Goal: Information Seeking & Learning: Learn about a topic

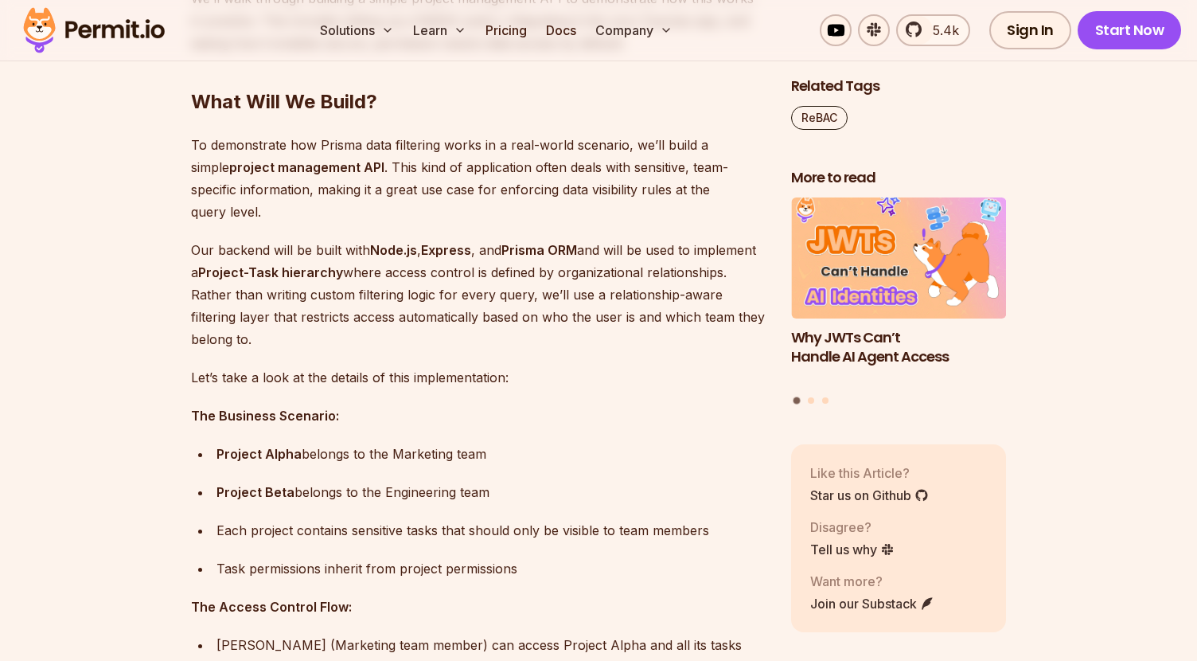
scroll to position [1935, 0]
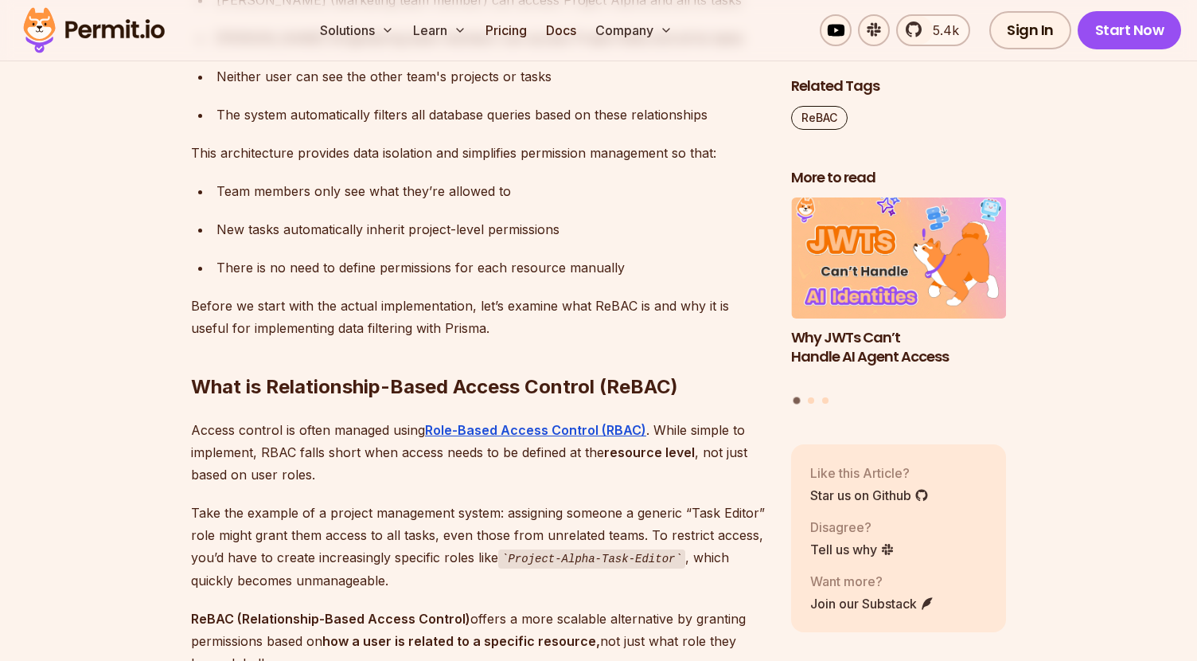
click at [92, 32] on img at bounding box center [94, 30] width 156 height 54
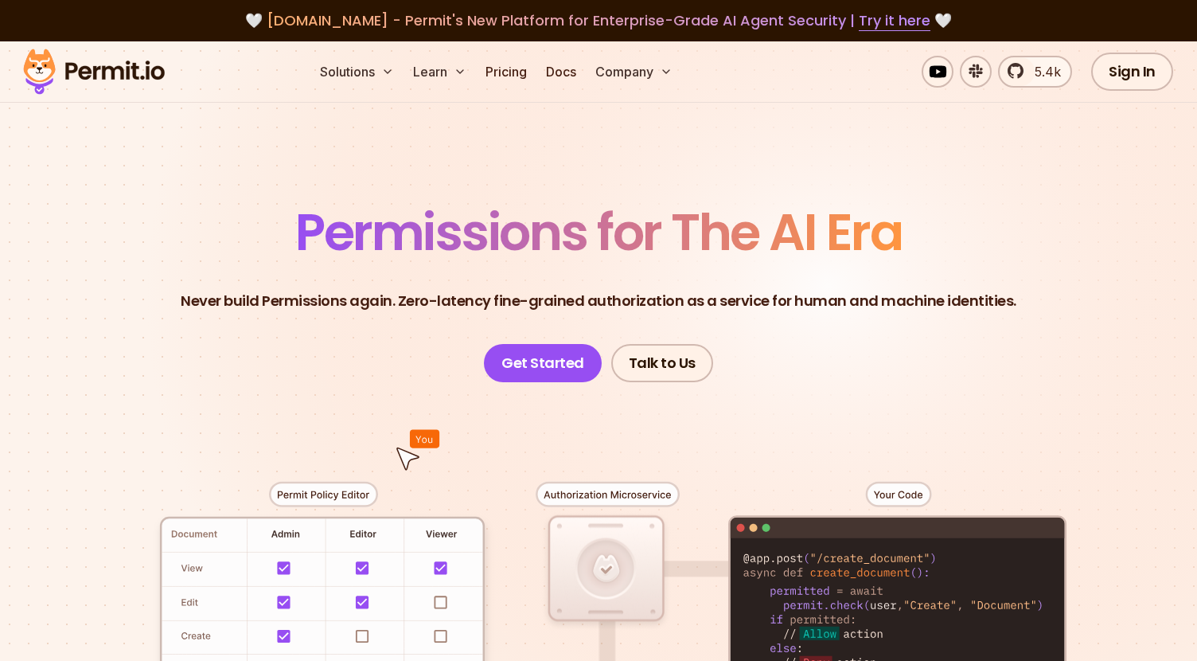
click at [452, 229] on span "Permissions for The AI Era" at bounding box center [598, 232] width 607 height 71
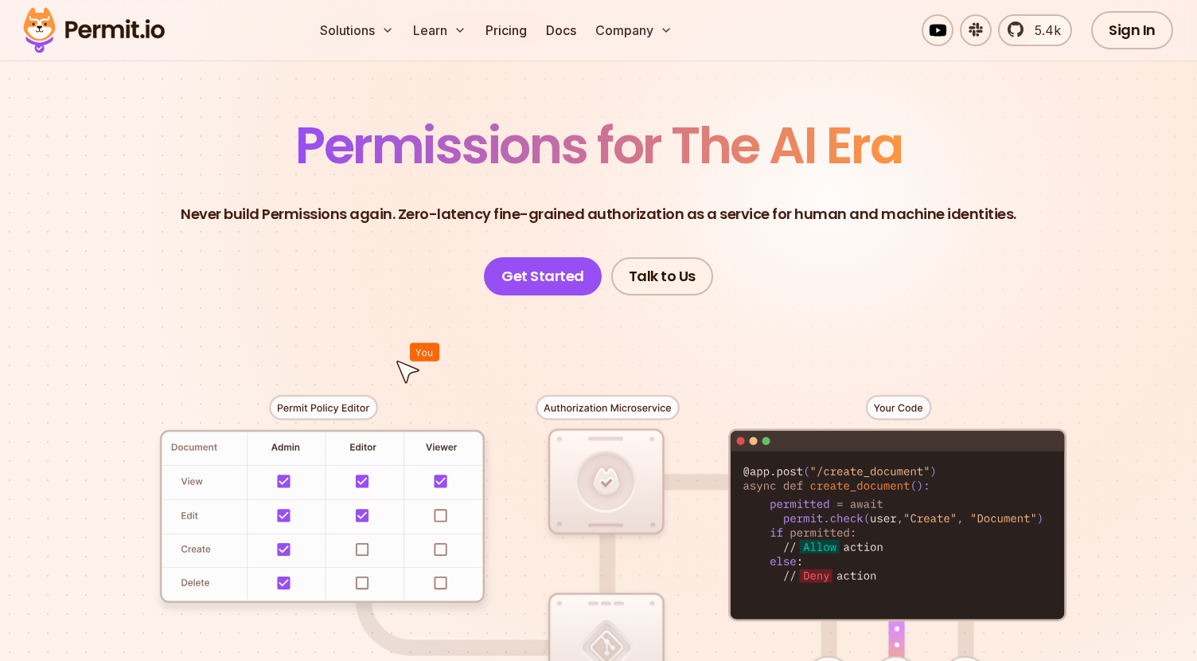
click at [403, 224] on p "Never build Permissions again. Zero-latency fine-grained authorization as a ser…" at bounding box center [599, 214] width 836 height 22
click at [517, 33] on link "Pricing" at bounding box center [506, 30] width 54 height 32
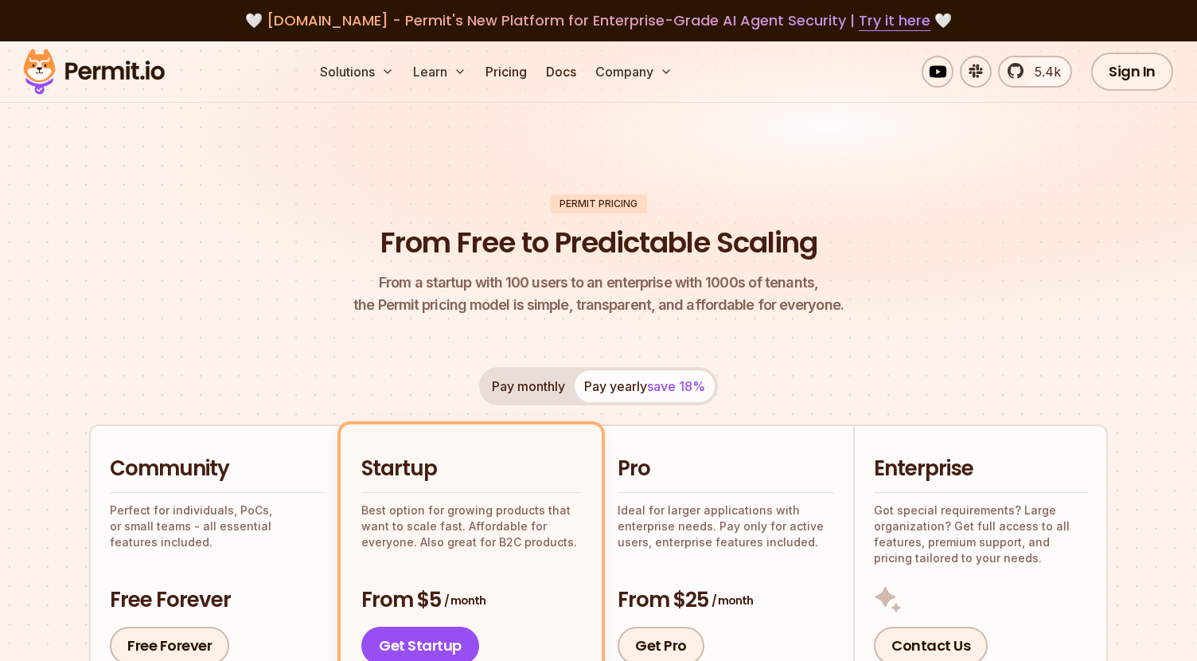
click at [401, 169] on img at bounding box center [598, 200] width 1197 height 319
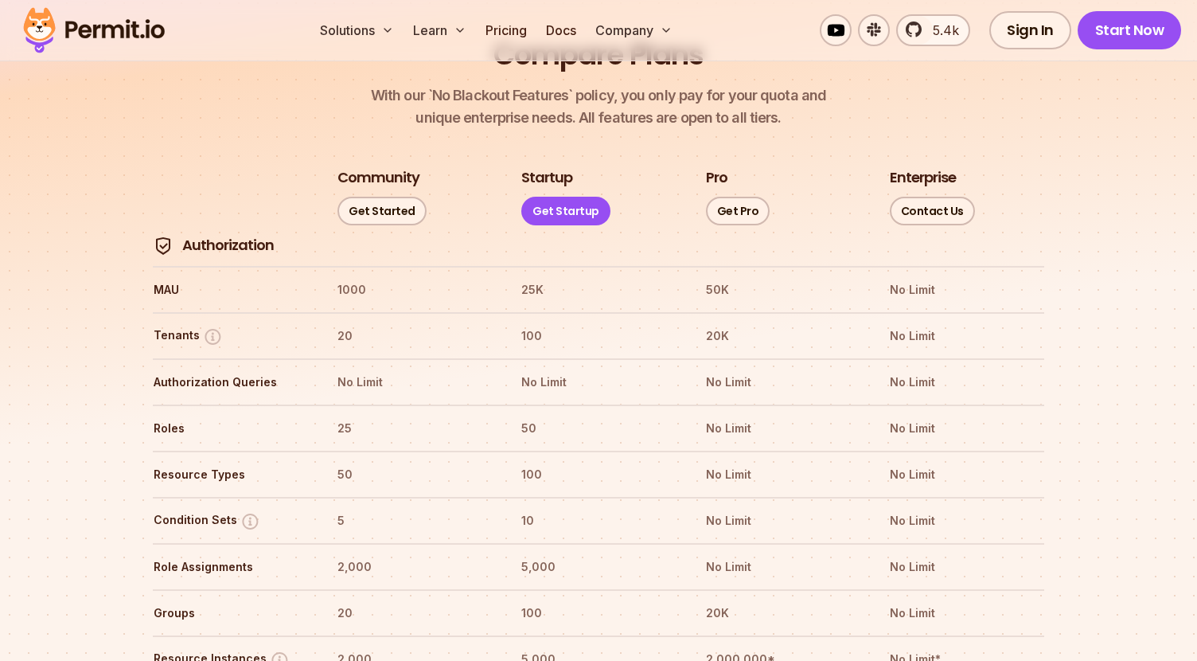
scroll to position [1838, 0]
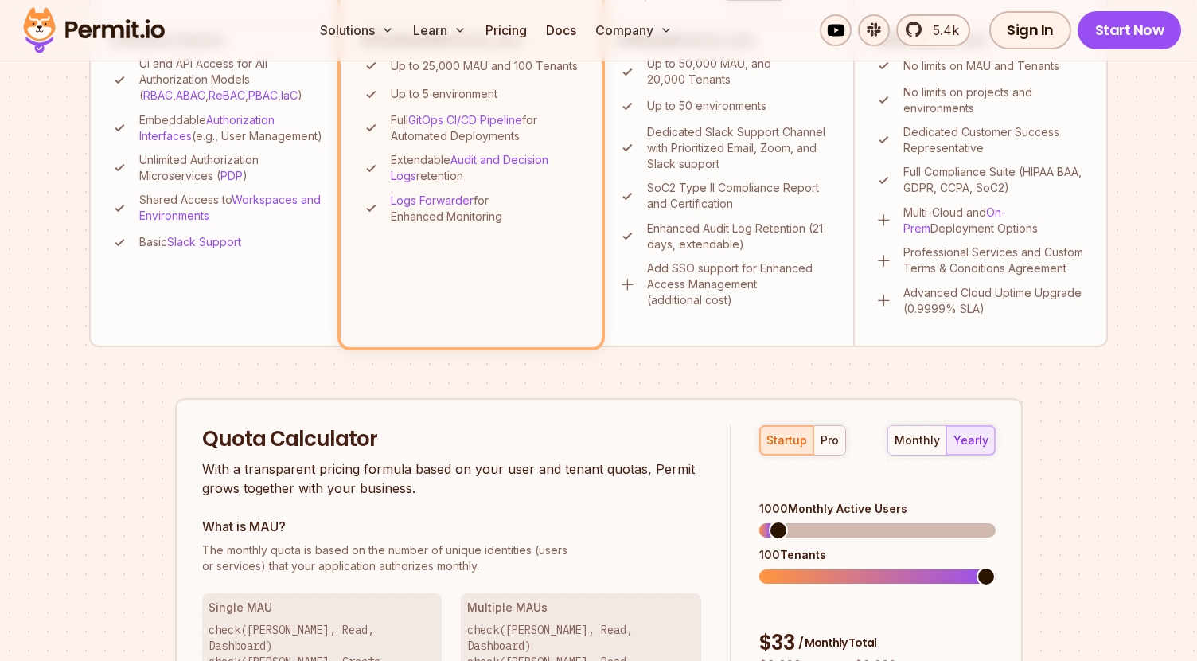
scroll to position [0, 0]
